Goal: Communication & Community: Ask a question

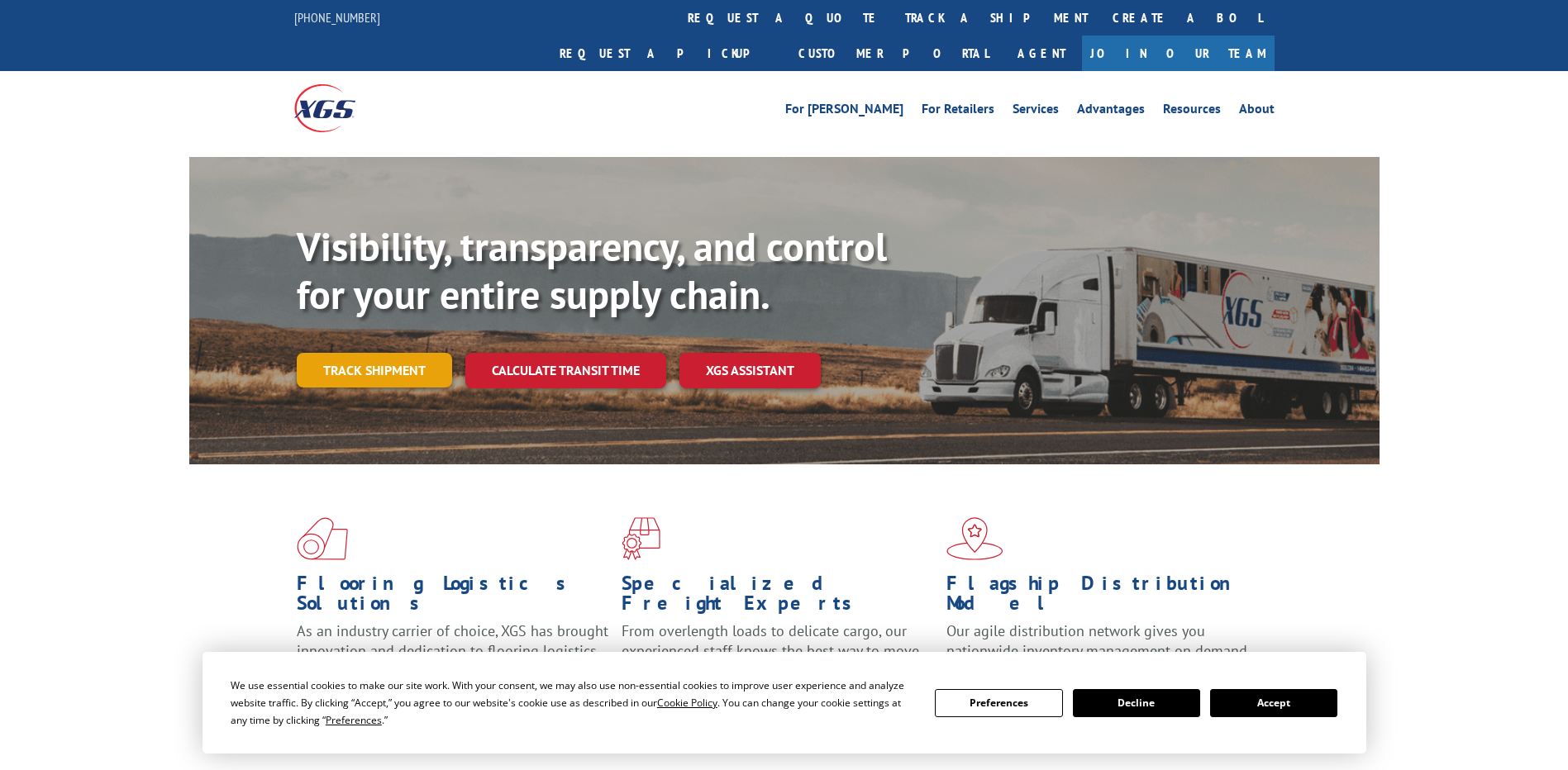
click at [375, 353] on link "Track shipment" at bounding box center [375, 370] width 155 height 35
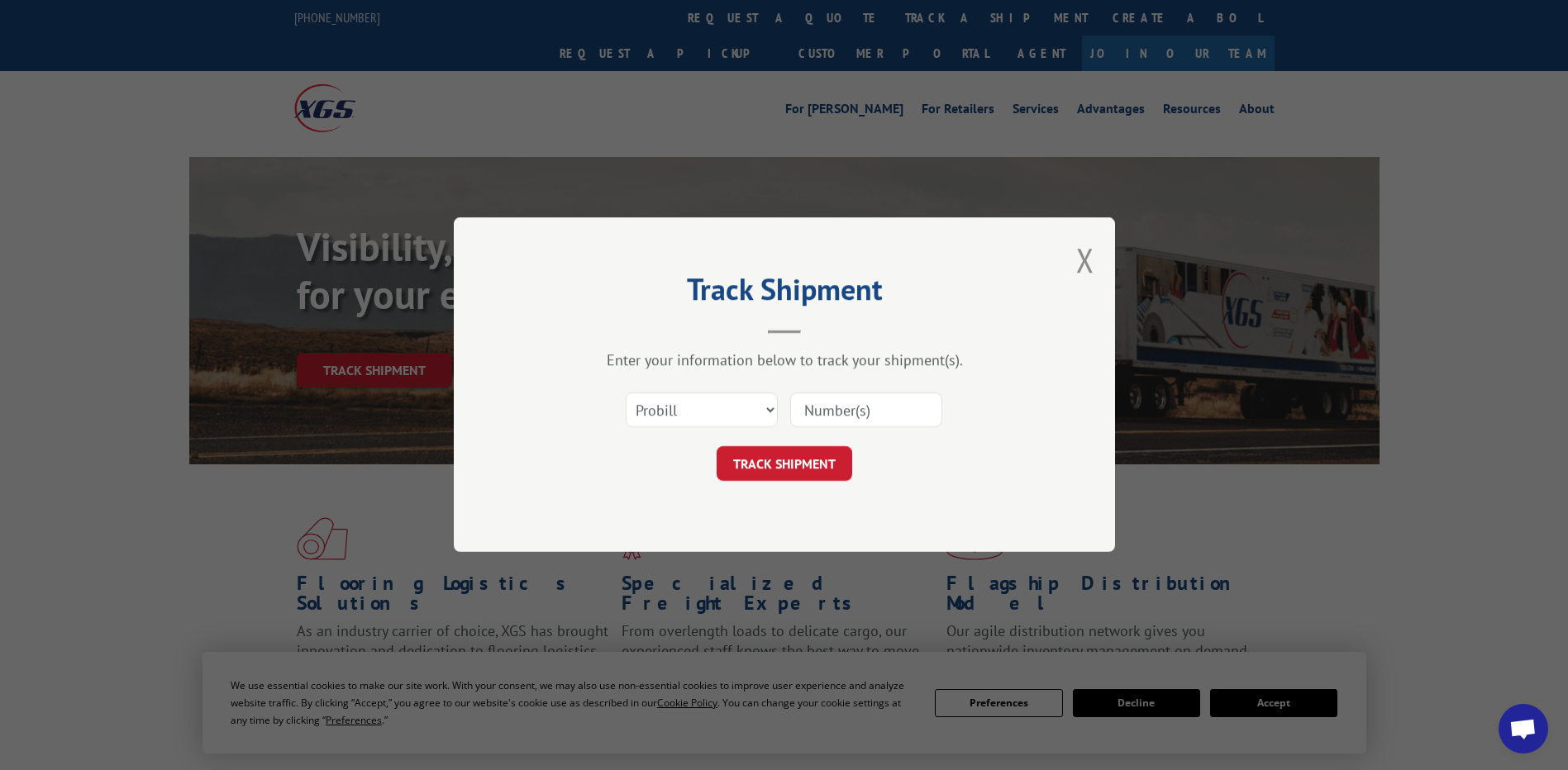
click at [844, 413] on input at bounding box center [867, 410] width 152 height 35
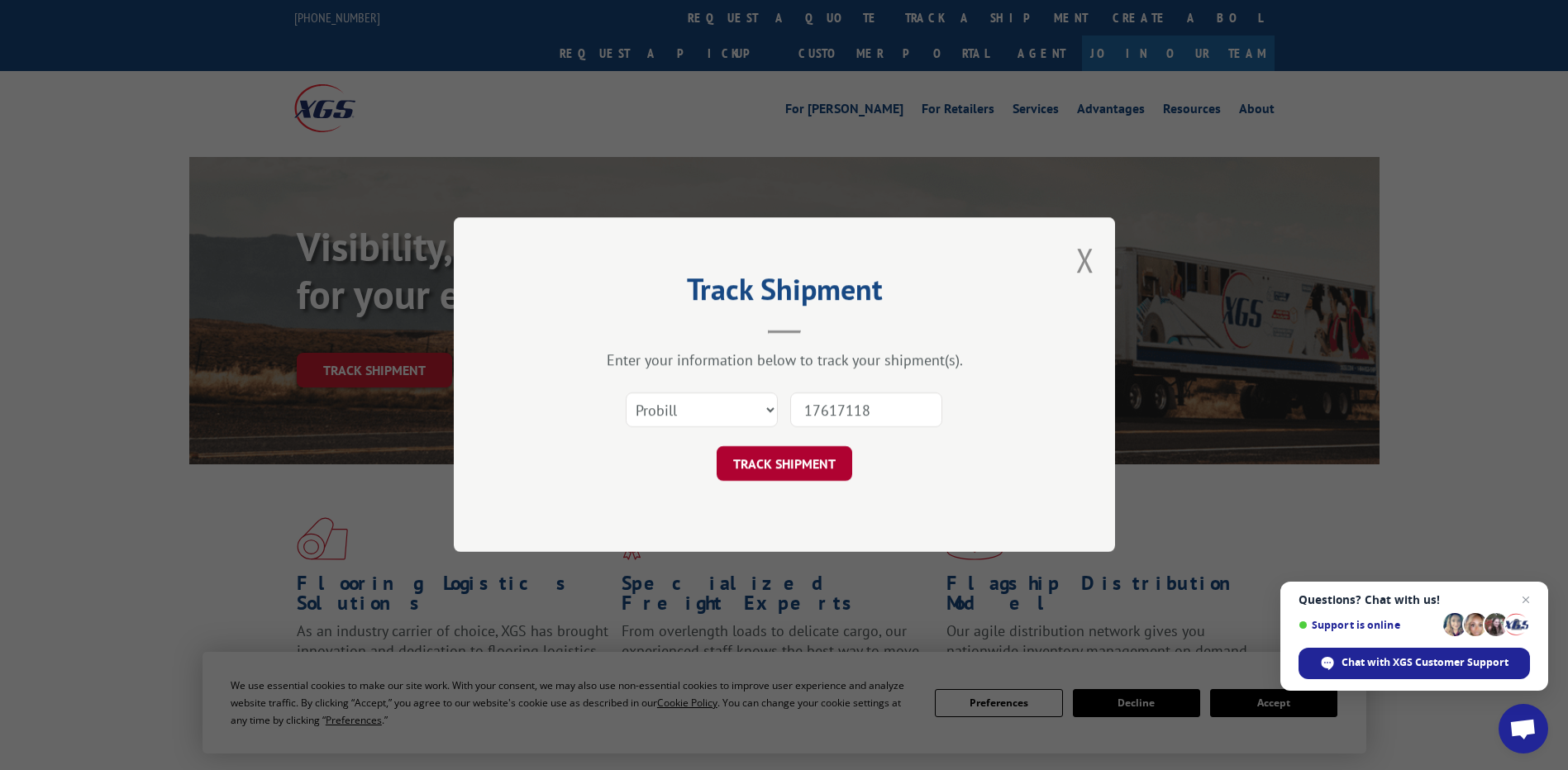
type input "17617118"
click at [791, 458] on button "TRACK SHIPMENT" at bounding box center [784, 464] width 135 height 35
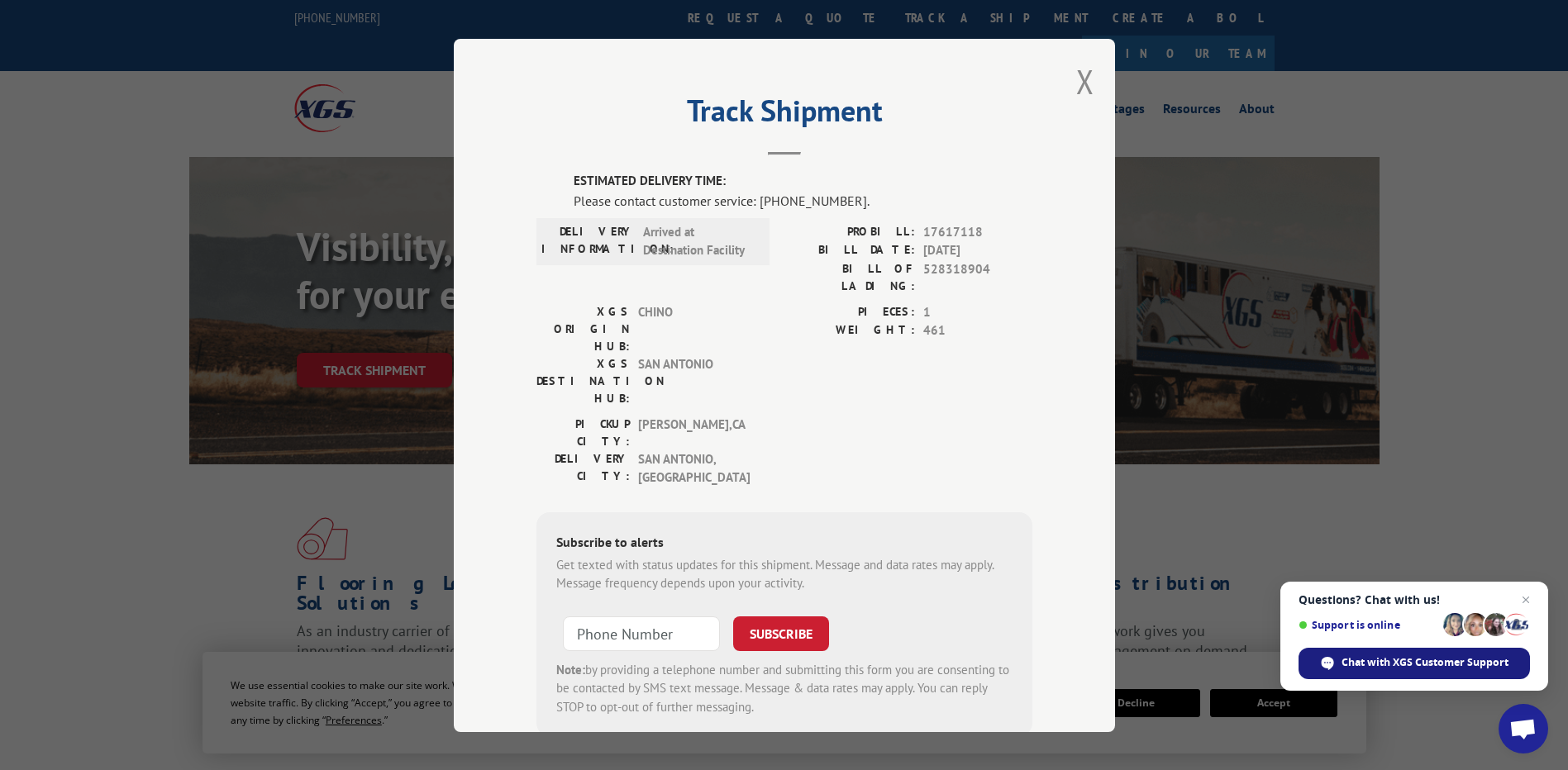
click at [1418, 664] on span "Chat with XGS Customer Support" at bounding box center [1425, 662] width 167 height 15
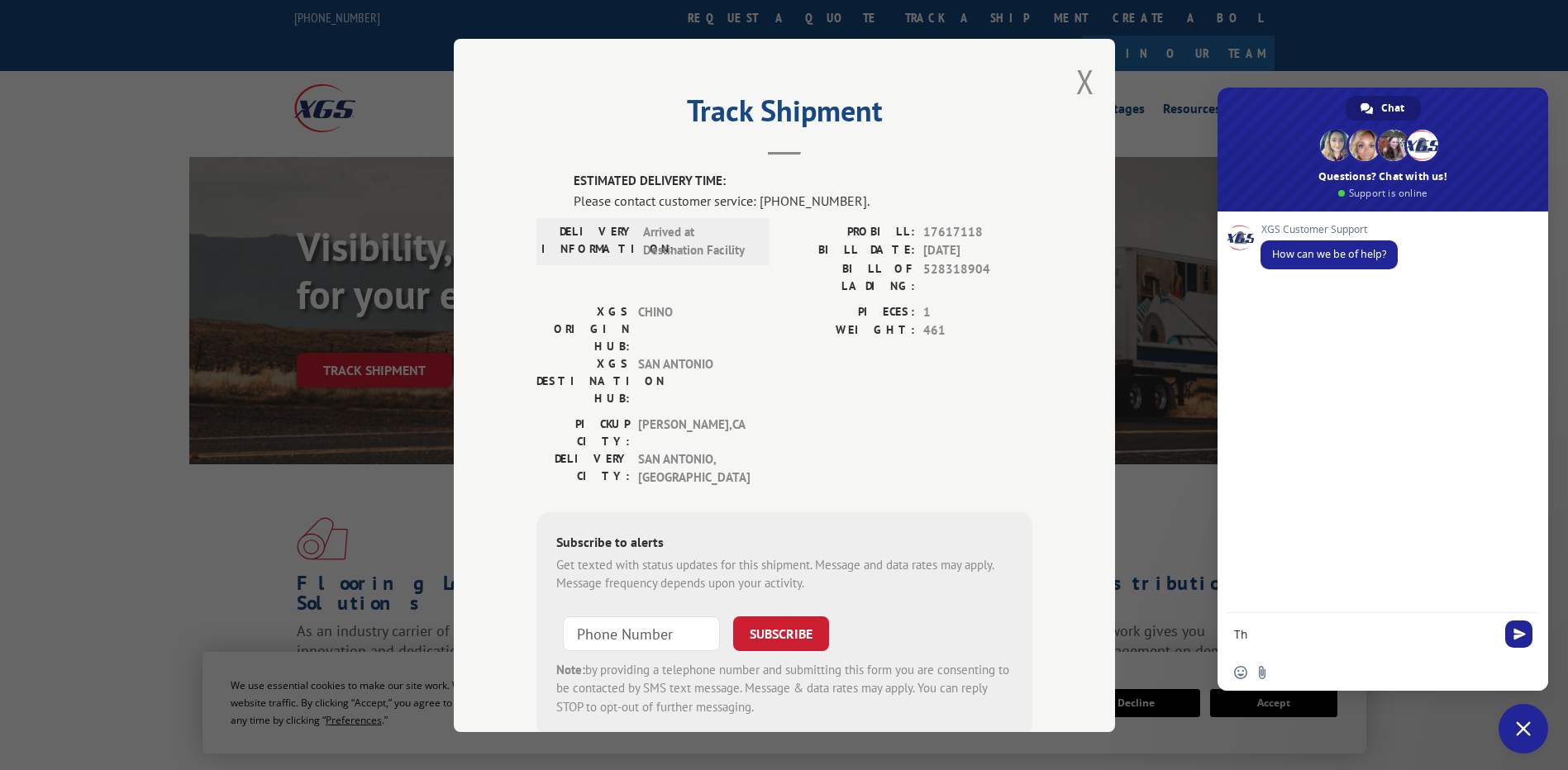
type textarea "T"
type textarea "H"
type textarea "Checking on PROBILL: 17617118"
click at [1522, 638] on span "Send" at bounding box center [1520, 634] width 12 height 12
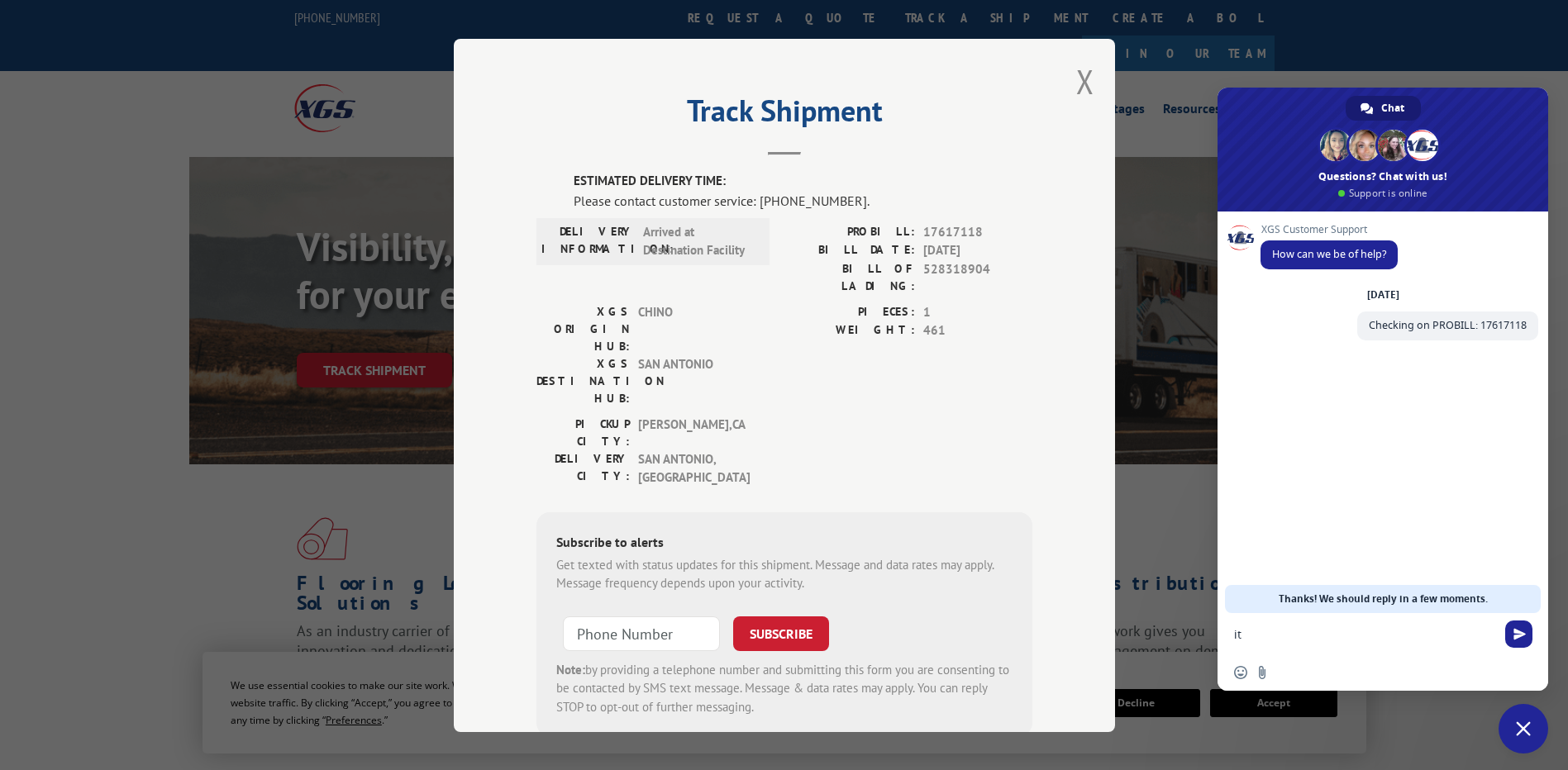
type textarea "i"
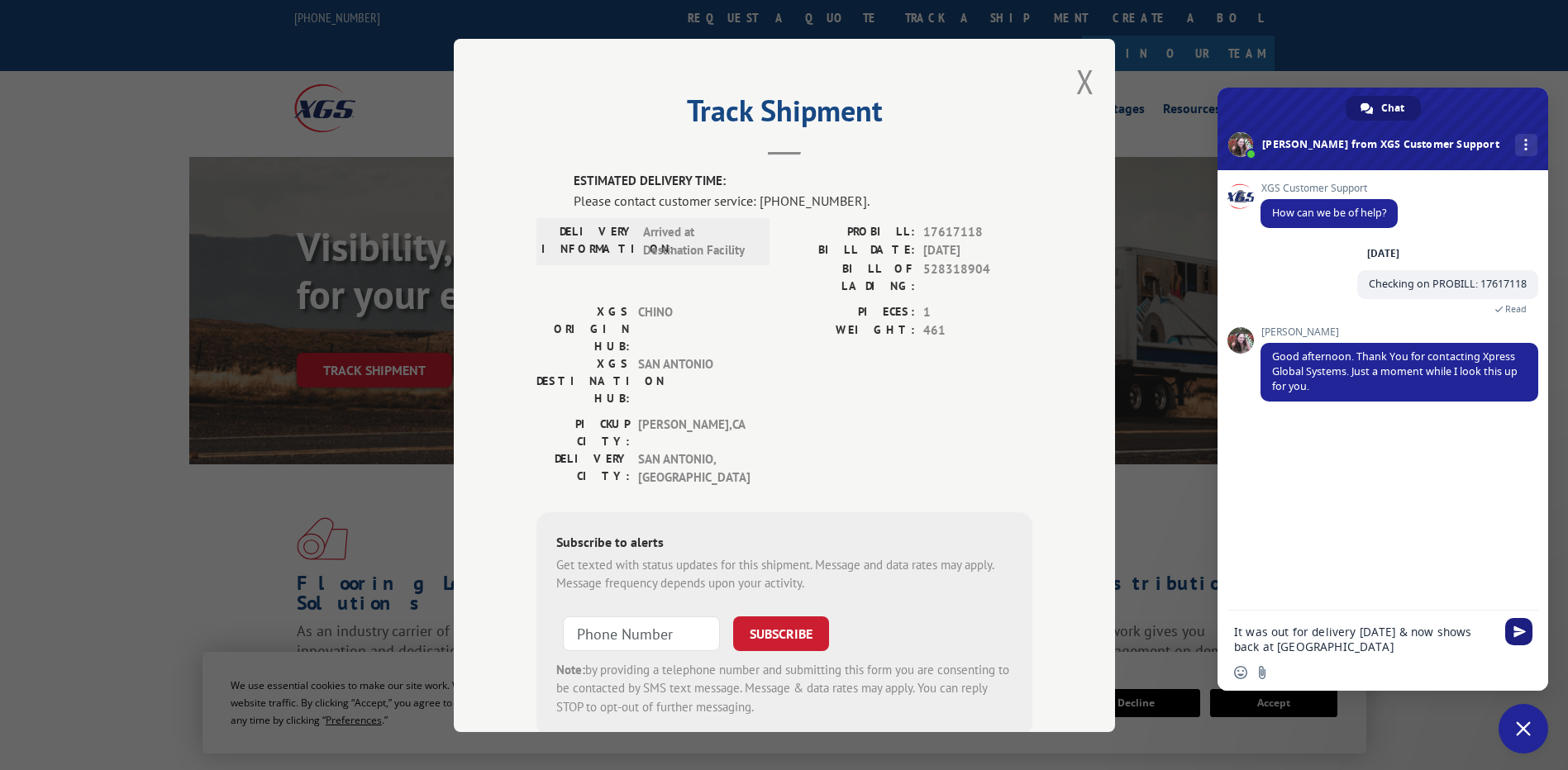
type textarea "It was out for delivery [DATE] & now shows back at [GEOGRAPHIC_DATA]"
click at [1517, 623] on span "Send" at bounding box center [1518, 631] width 27 height 27
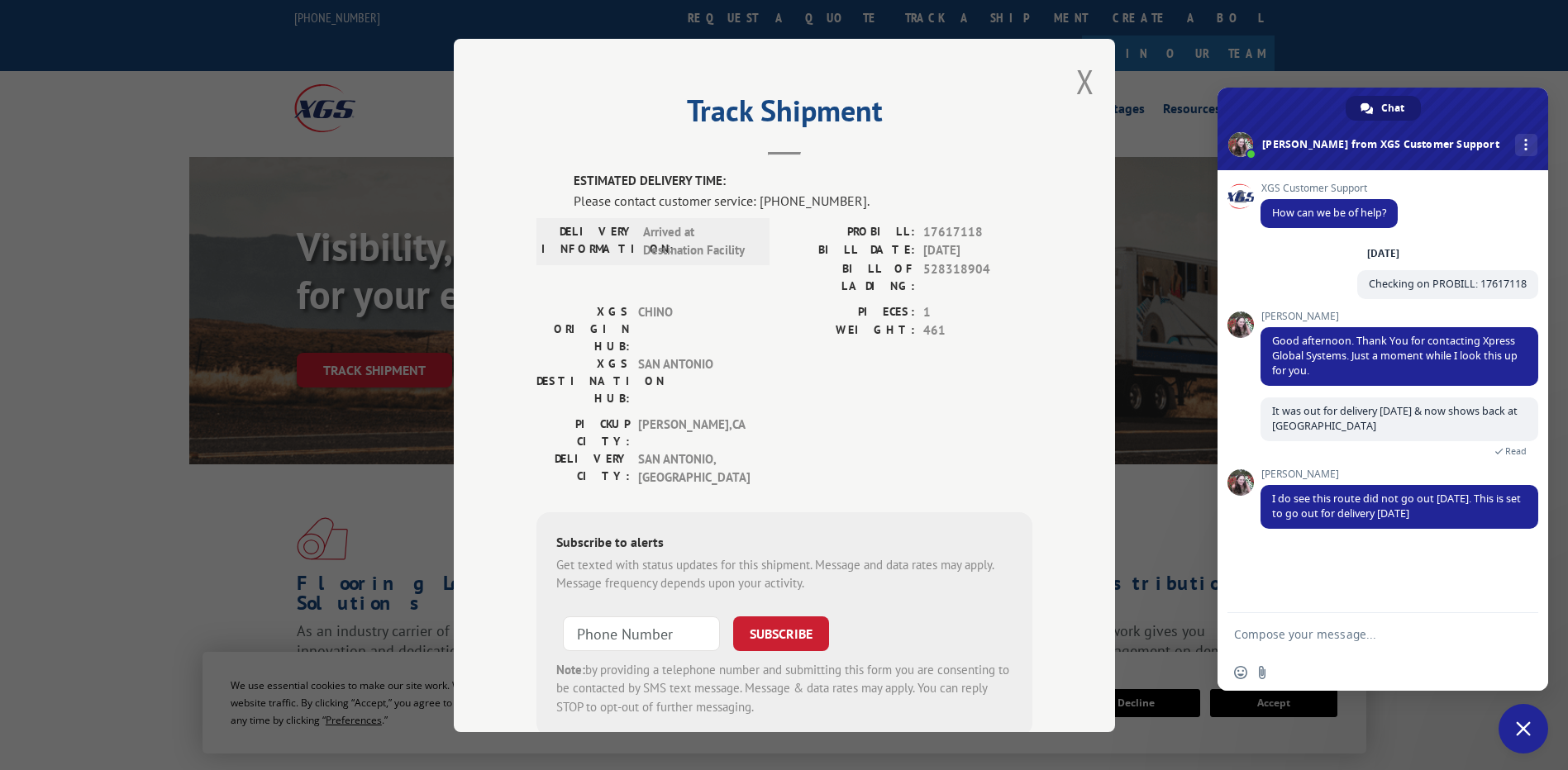
click at [1292, 628] on textarea "Compose your message..." at bounding box center [1364, 634] width 261 height 15
type textarea "That's not good"
click at [1519, 639] on span "Send" at bounding box center [1520, 634] width 12 height 12
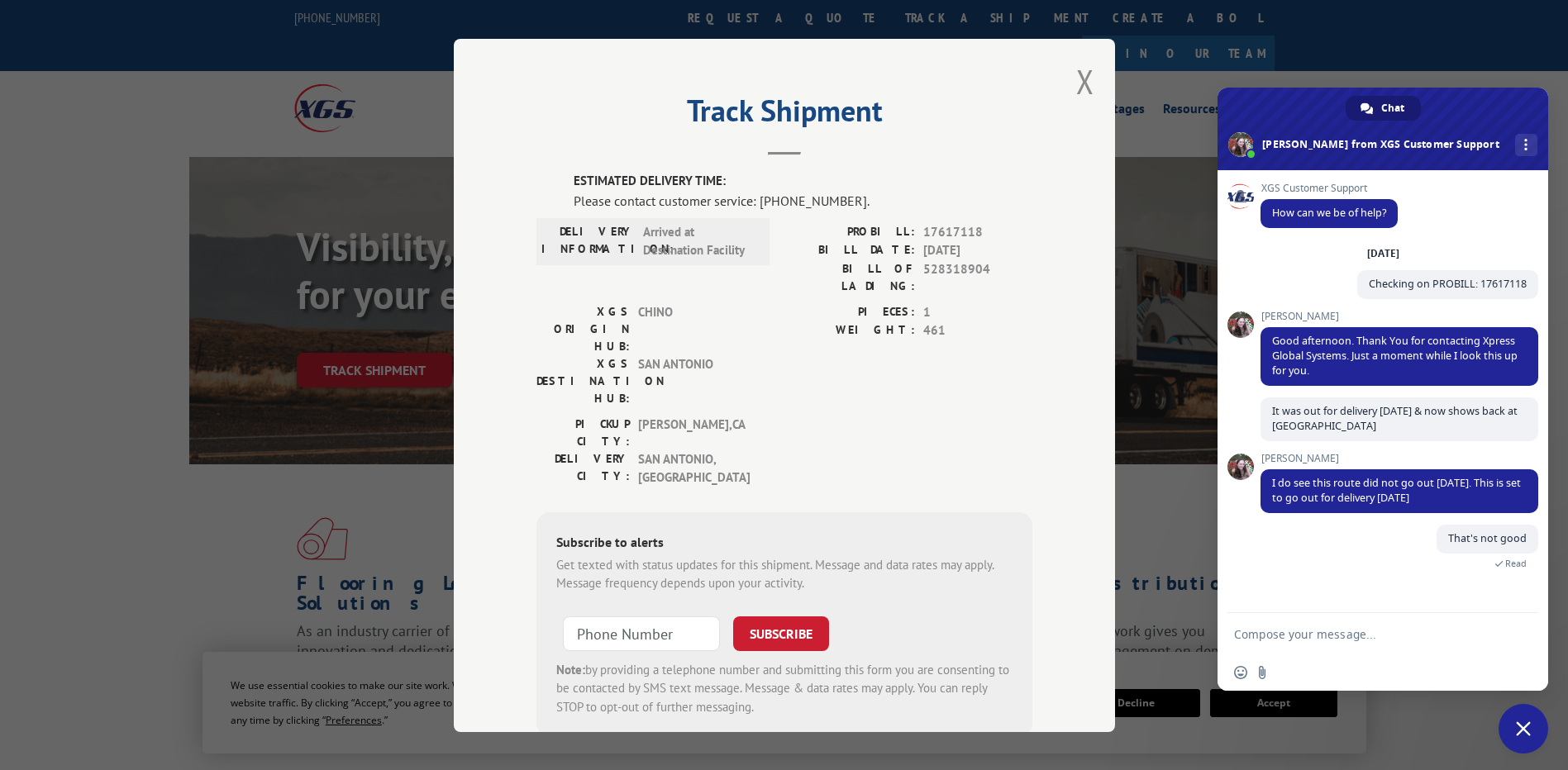
click at [1250, 638] on textarea "Compose your message..." at bounding box center [1364, 634] width 261 height 15
type textarea "Tks"
